Goal: Task Accomplishment & Management: Manage account settings

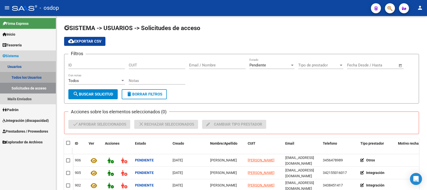
click at [22, 78] on link "Todos los Usuarios" at bounding box center [28, 77] width 56 height 11
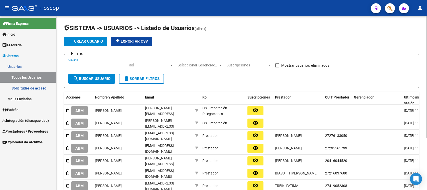
click at [68, 63] on input "Usuario" at bounding box center [96, 65] width 57 height 5
paste input "27271166872"
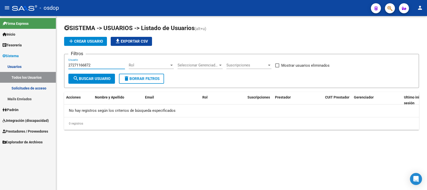
type input "27271166872"
click at [24, 133] on span "Prestadores / Proveedores" at bounding box center [26, 131] width 46 height 6
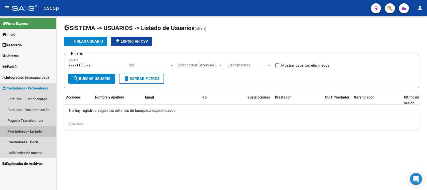
click at [26, 133] on link "Prestadores - Listado" at bounding box center [28, 131] width 56 height 11
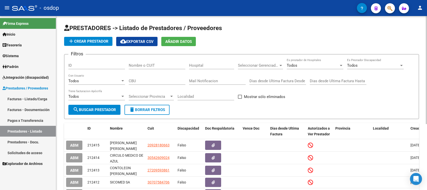
click at [130, 64] on input "Nombre o CUIT" at bounding box center [157, 65] width 57 height 5
paste input "27271166872"
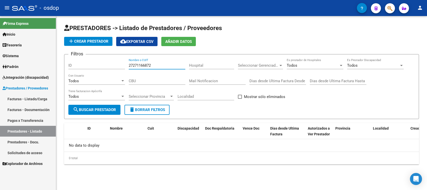
type input "27271166872"
click at [13, 57] on span "Sistema" at bounding box center [11, 56] width 16 height 6
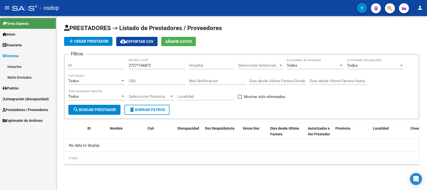
click at [17, 65] on link "Usuarios" at bounding box center [28, 66] width 56 height 11
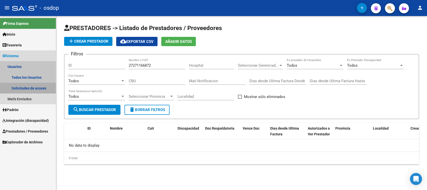
click at [24, 88] on link "Solicitudes de acceso" at bounding box center [28, 88] width 56 height 11
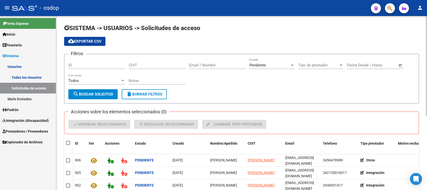
scroll to position [63, 0]
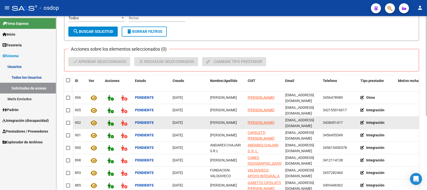
drag, startPoint x: 210, startPoint y: 120, endPoint x: 243, endPoint y: 120, distance: 32.5
click at [243, 120] on div "[PERSON_NAME]" at bounding box center [227, 123] width 34 height 6
copy span "[PERSON_NAME]"
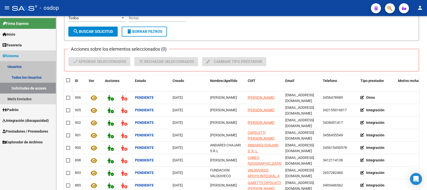
click at [17, 66] on link "Usuarios" at bounding box center [28, 66] width 56 height 11
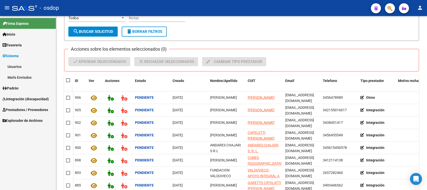
click at [20, 64] on link "Usuarios" at bounding box center [28, 66] width 56 height 11
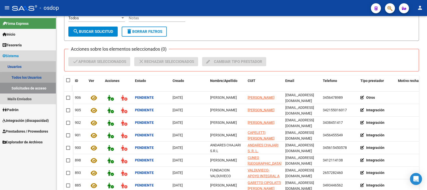
click at [31, 79] on link "Todos los Usuarios" at bounding box center [28, 77] width 56 height 11
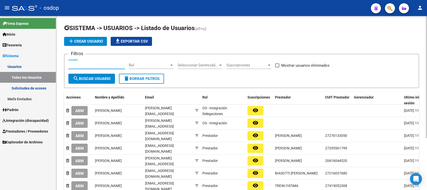
click at [69, 65] on input "Usuario" at bounding box center [96, 65] width 57 height 5
paste input "[PERSON_NAME]"
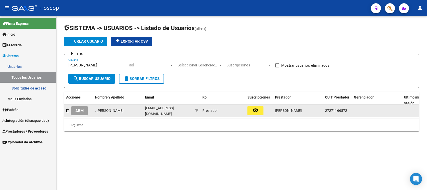
type input "[PERSON_NAME]"
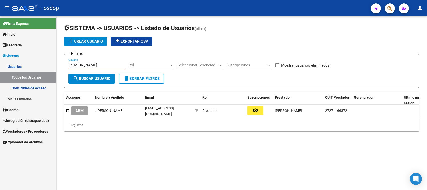
click at [78, 111] on span "ABM" at bounding box center [79, 110] width 8 height 5
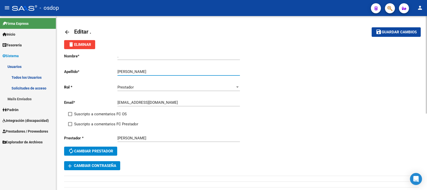
drag, startPoint x: 134, startPoint y: 70, endPoint x: 168, endPoint y: 70, distance: 33.8
click at [168, 70] on input "[PERSON_NAME]" at bounding box center [178, 71] width 122 height 5
type input "VILLALVA"
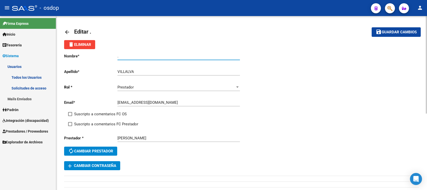
drag, startPoint x: 100, startPoint y: 56, endPoint x: 97, endPoint y: 56, distance: 3.0
click at [97, 56] on app-form-text-field "Nombre * . Ingresar nombre" at bounding box center [151, 56] width 175 height 5
paste input "[PERSON_NAME]"
type input "[PERSON_NAME]"
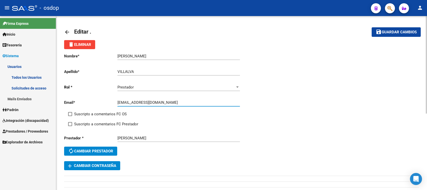
drag, startPoint x: 164, startPoint y: 100, endPoint x: 113, endPoint y: 100, distance: 50.8
click at [113, 100] on app-form-text-field "Email * [EMAIL_ADDRESS][DOMAIN_NAME] Ingresar email" at bounding box center [151, 102] width 175 height 5
paste input "_"
type input "[EMAIL_ADDRESS][DOMAIN_NAME]"
click at [393, 30] on span "Guardar cambios" at bounding box center [398, 32] width 35 height 5
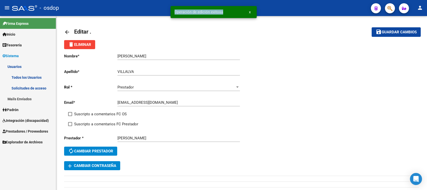
drag, startPoint x: 220, startPoint y: 13, endPoint x: 168, endPoint y: 13, distance: 51.8
click at [168, 13] on div "Operación de edición exitosa x" at bounding box center [213, 12] width 98 height 24
copy span "Operación de edición exitosa"
click at [66, 30] on mat-icon "arrow_back" at bounding box center [67, 32] width 6 height 6
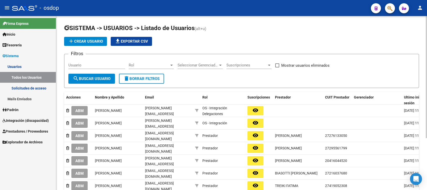
click at [28, 87] on link "Solicitudes de acceso" at bounding box center [28, 88] width 56 height 11
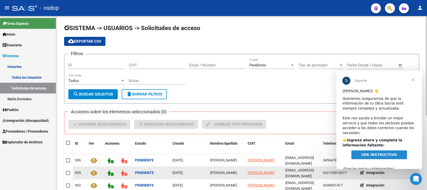
scroll to position [94, 0]
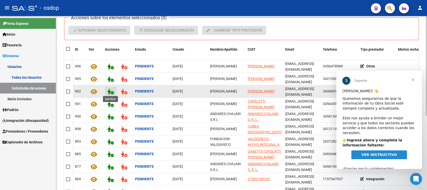
click at [109, 90] on icon at bounding box center [110, 92] width 6 height 6
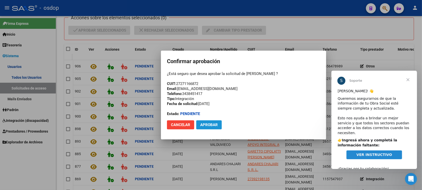
click at [212, 124] on span "Aprobar" at bounding box center [209, 124] width 18 height 5
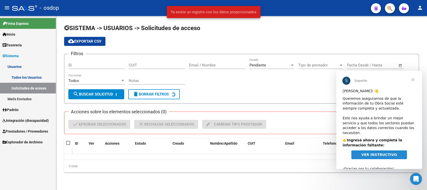
scroll to position [0, 0]
